Goal: Transaction & Acquisition: Purchase product/service

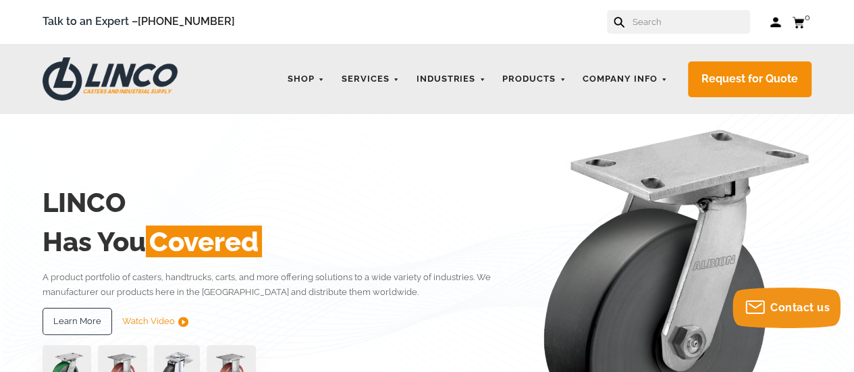
click at [671, 32] on input "text" at bounding box center [691, 22] width 119 height 24
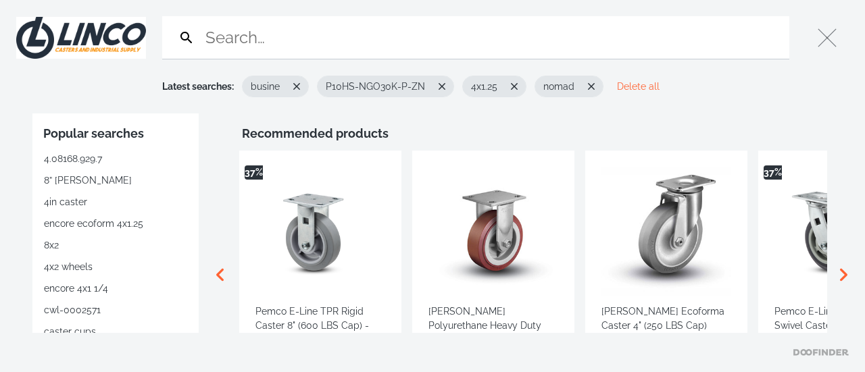
drag, startPoint x: 671, startPoint y: 32, endPoint x: 238, endPoint y: 41, distance: 433.1
type input "HRLK-ALTH-100K"
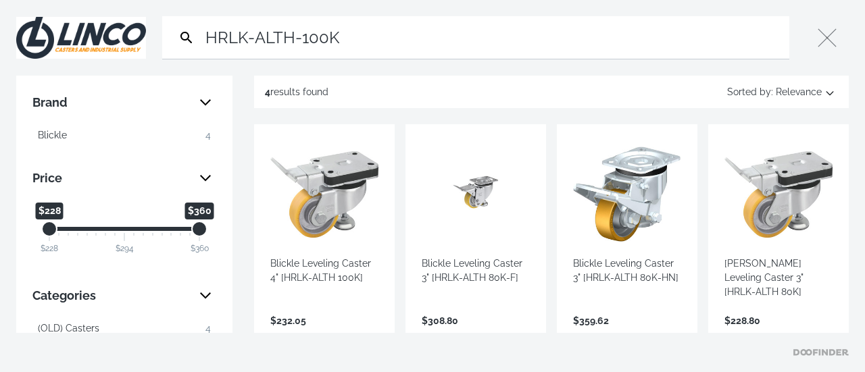
drag, startPoint x: 375, startPoint y: 41, endPoint x: 201, endPoint y: 45, distance: 173.6
click at [201, 45] on form "Search HRLK-ALTH-100K Submit" at bounding box center [475, 37] width 627 height 43
click at [331, 335] on link "View more →" at bounding box center [324, 335] width 108 height 0
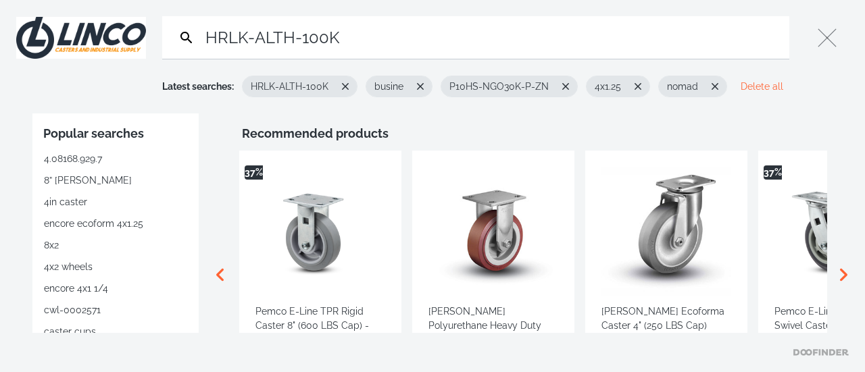
type input "HRLK-ALTH-100K"
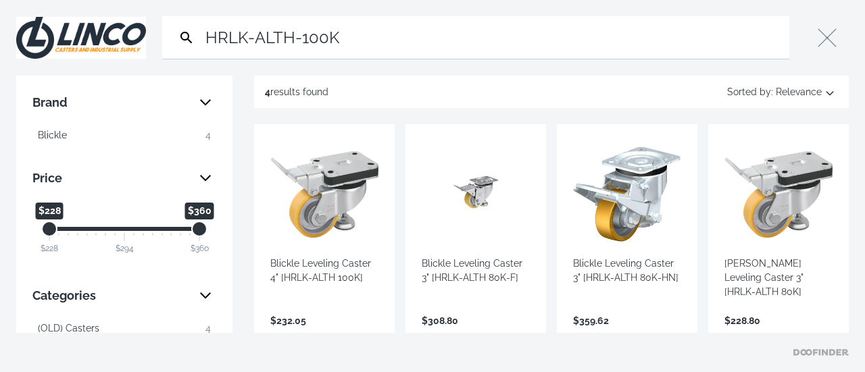
click at [330, 335] on link "View more →" at bounding box center [324, 335] width 108 height 0
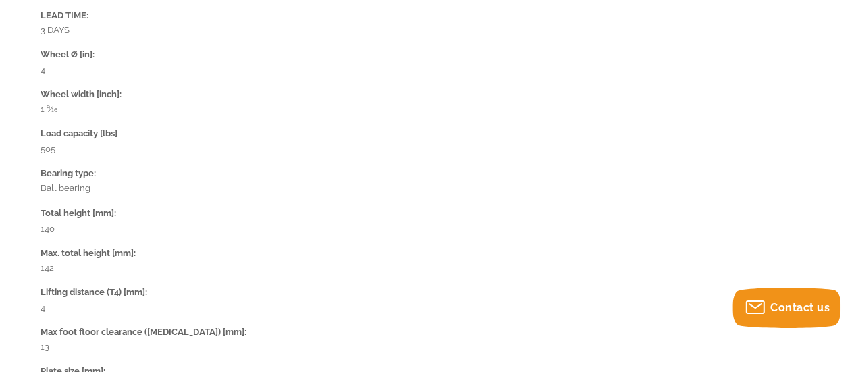
scroll to position [1093, 0]
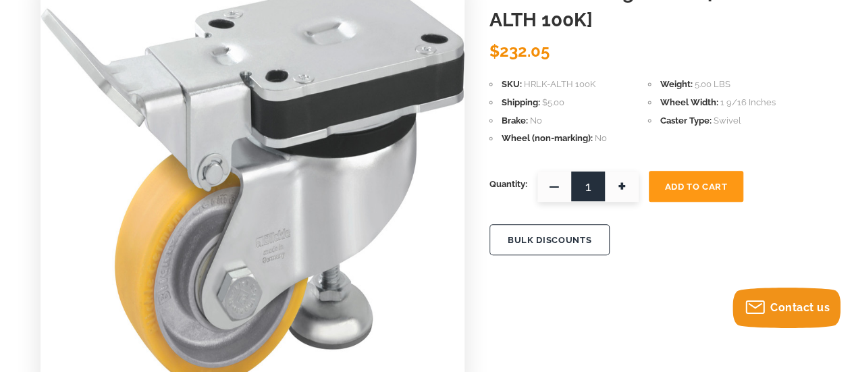
scroll to position [214, 0]
